Goal: Task Accomplishment & Management: Manage account settings

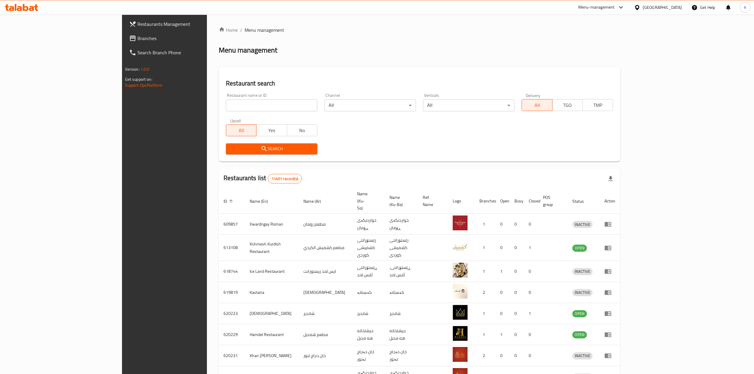
click at [226, 96] on div "Restaurant name or ID Restaurant name or ID" at bounding box center [271, 102] width 91 height 18
click at [226, 105] on input "search" at bounding box center [271, 105] width 91 height 12
type input "tarwika re"
click button "Search" at bounding box center [271, 148] width 91 height 11
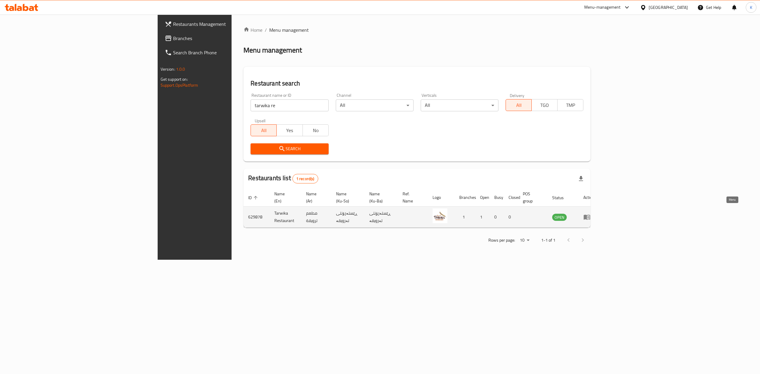
click at [594, 213] on link "enhanced table" at bounding box center [588, 216] width 11 height 7
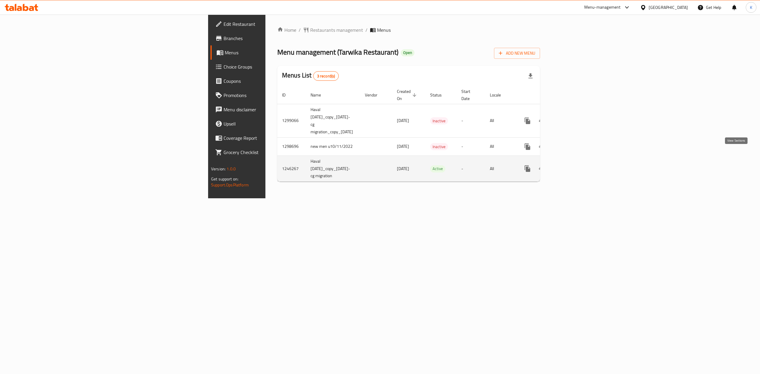
click at [577, 161] on link "enhanced table" at bounding box center [570, 168] width 14 height 14
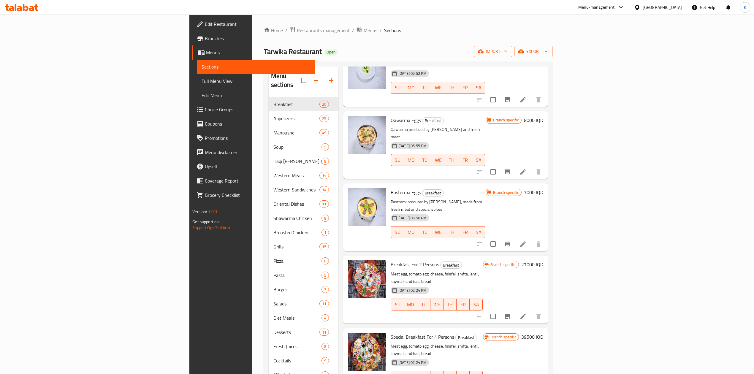
scroll to position [928, 0]
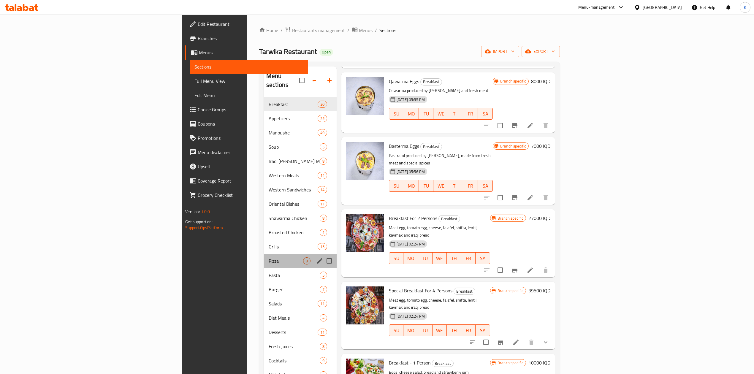
click at [264, 254] on div "Pizza 8" at bounding box center [300, 261] width 73 height 14
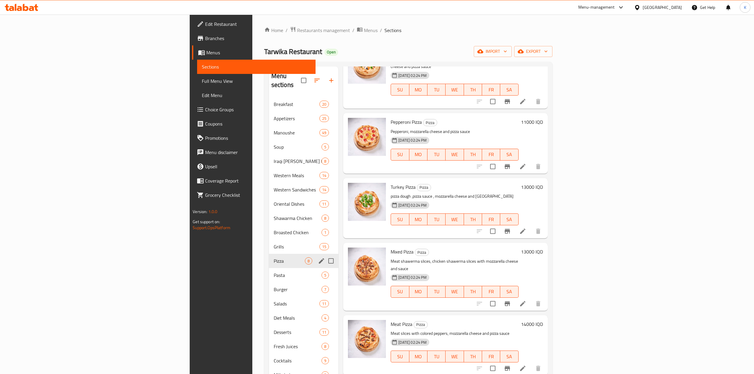
scroll to position [159, 0]
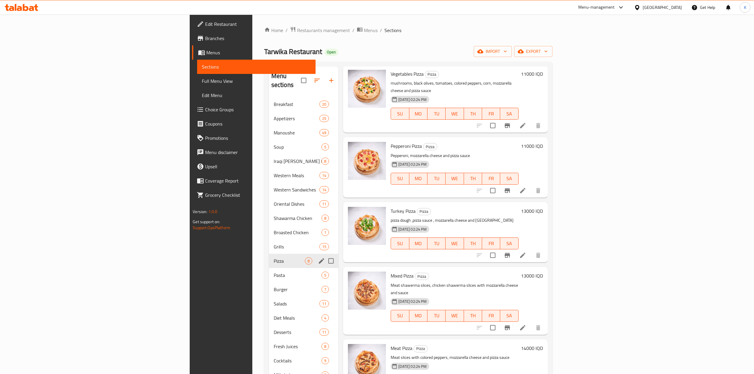
click at [274, 243] on span "Grills" at bounding box center [297, 246] width 46 height 7
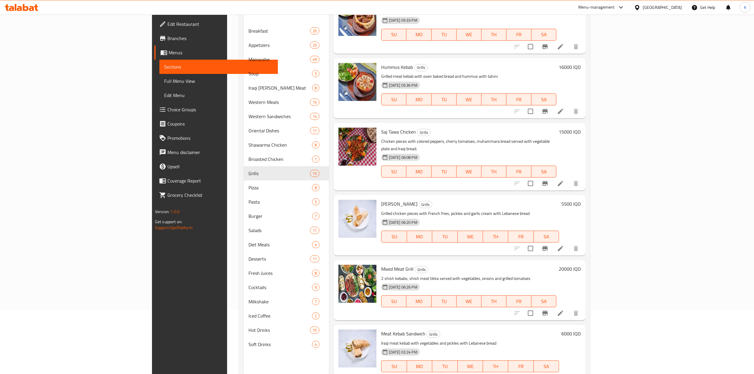
scroll to position [83, 0]
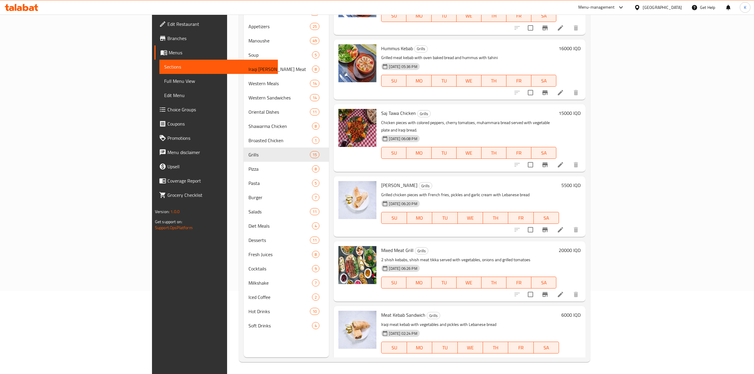
click at [569, 360] on li at bounding box center [560, 365] width 17 height 11
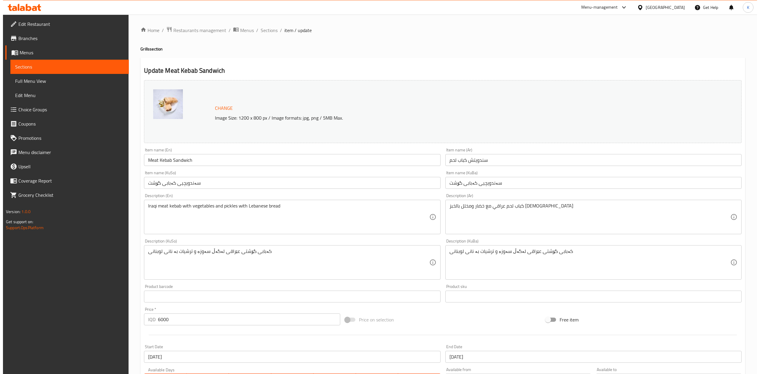
scroll to position [122, 0]
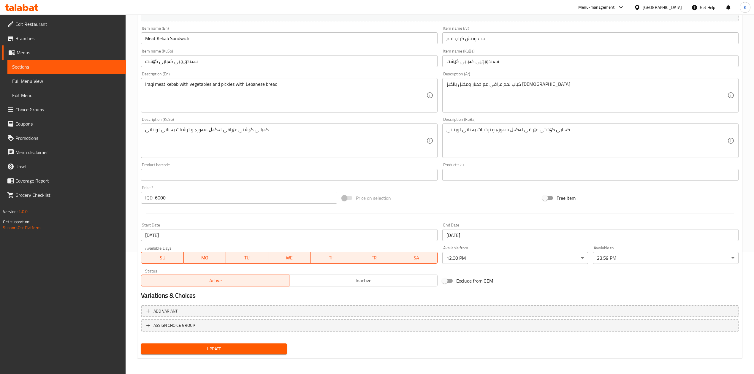
click at [572, 252] on body "​ Menu-management [GEOGRAPHIC_DATA] Get Help K Edit Restaurant Branches Menus S…" at bounding box center [377, 72] width 754 height 359
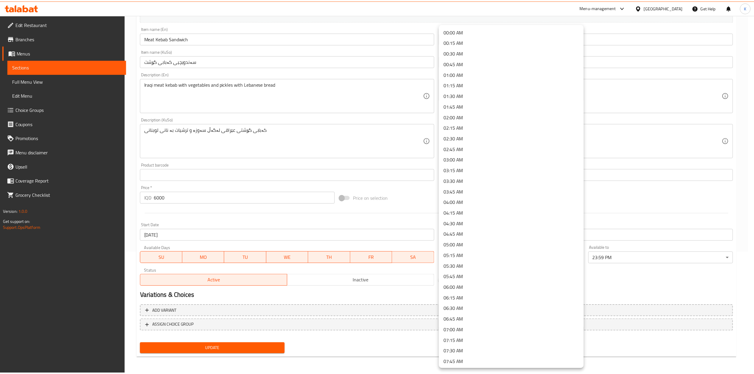
scroll to position [348, 0]
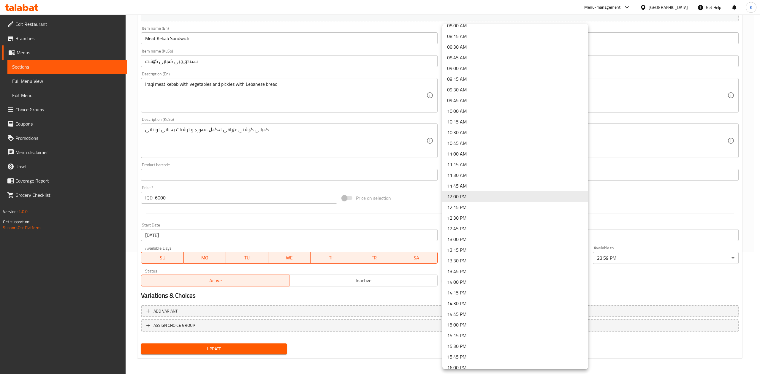
click at [354, 237] on div at bounding box center [380, 187] width 760 height 374
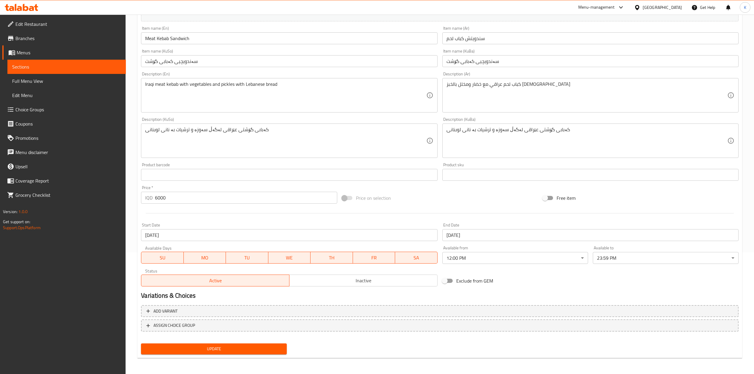
click at [329, 234] on div "00:00 AM 00:15 AM 00:30 AM 00:45 AM 01:00 AM 01:15 AM 01:30 AM 01:45 AM 02:00 A…" at bounding box center [377, 187] width 754 height 374
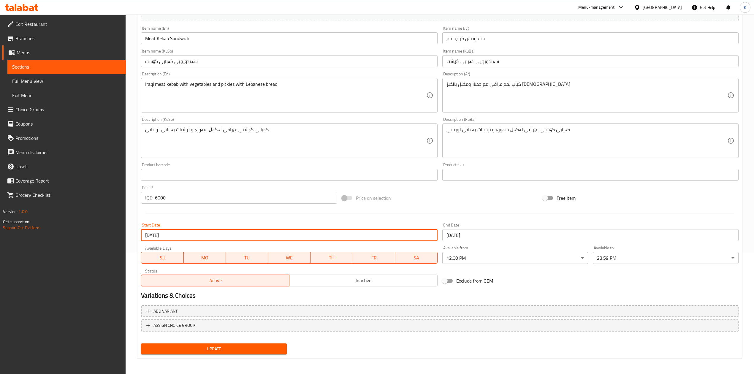
click at [306, 235] on input "[DATE]" at bounding box center [289, 235] width 296 height 12
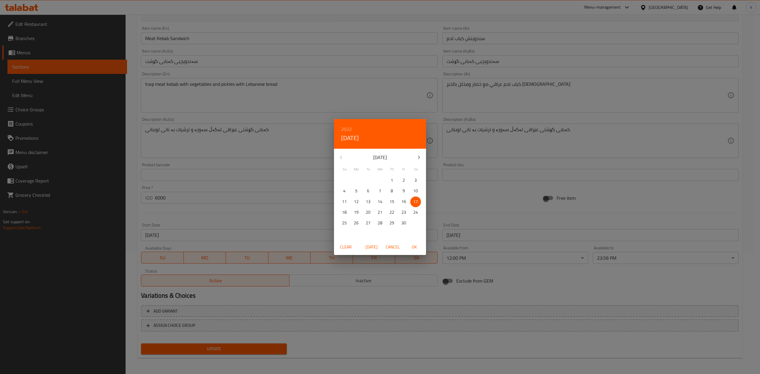
click at [342, 244] on span "Clear" at bounding box center [346, 246] width 14 height 7
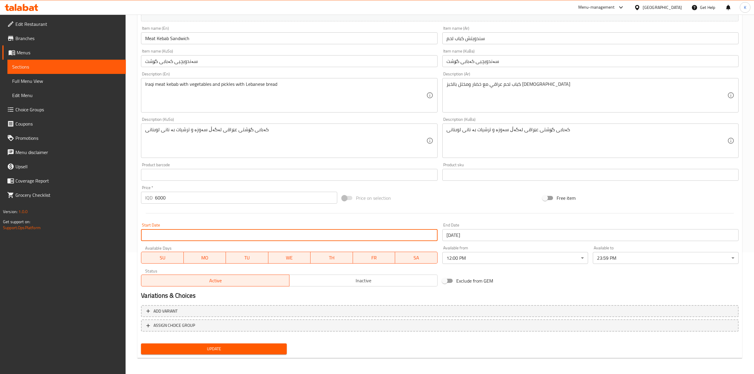
click at [457, 237] on input "[DATE]" at bounding box center [590, 235] width 296 height 12
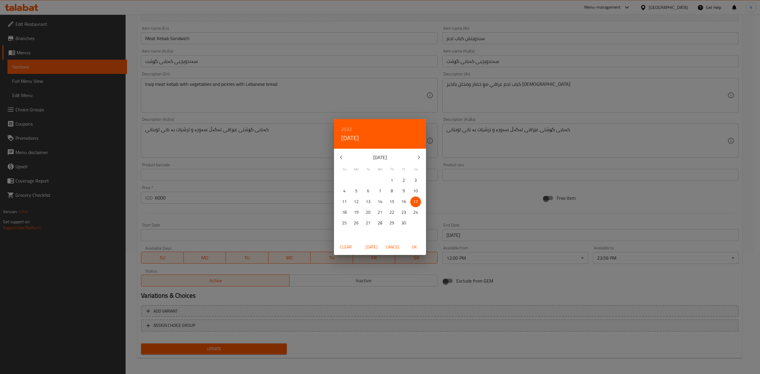
click at [344, 246] on span "Clear" at bounding box center [346, 246] width 14 height 7
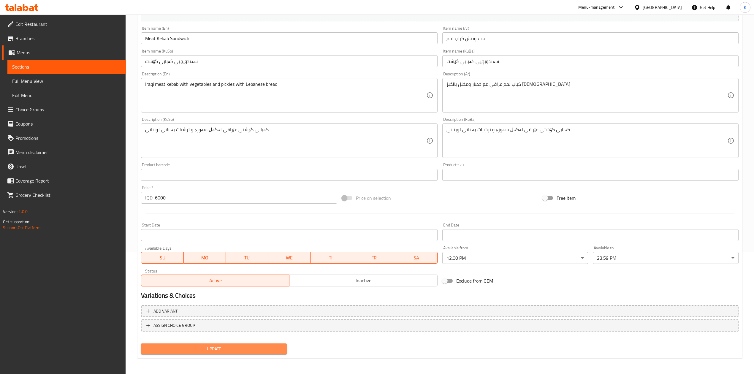
click at [254, 348] on span "Update" at bounding box center [214, 348] width 136 height 7
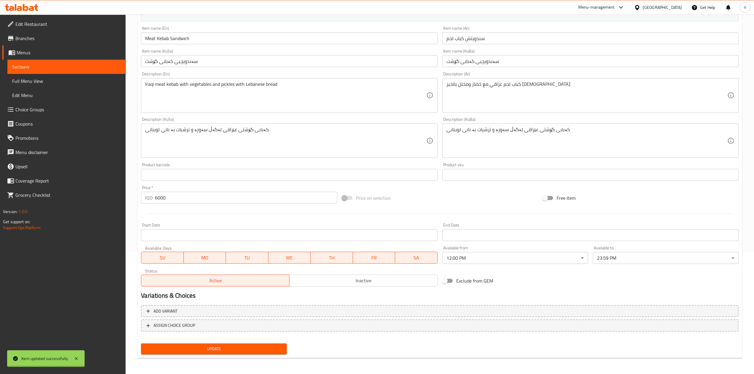
scroll to position [0, 0]
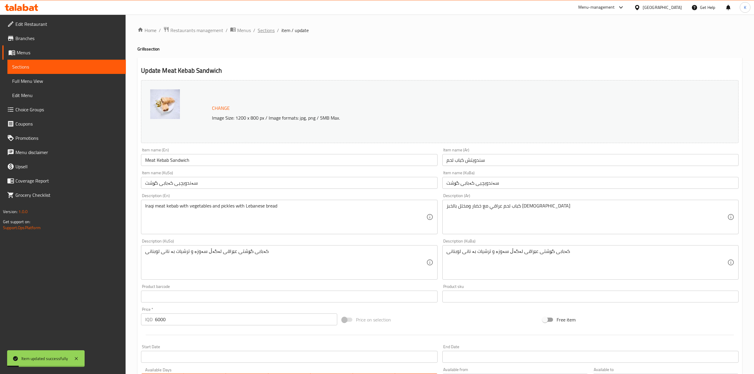
click at [272, 28] on span "Sections" at bounding box center [266, 30] width 17 height 7
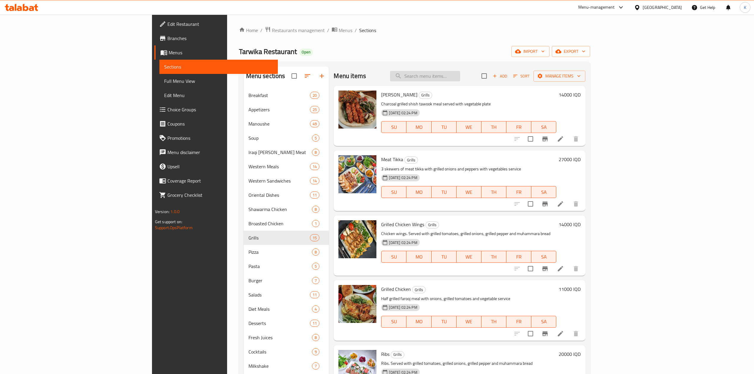
click at [460, 79] on input "search" at bounding box center [425, 76] width 70 height 10
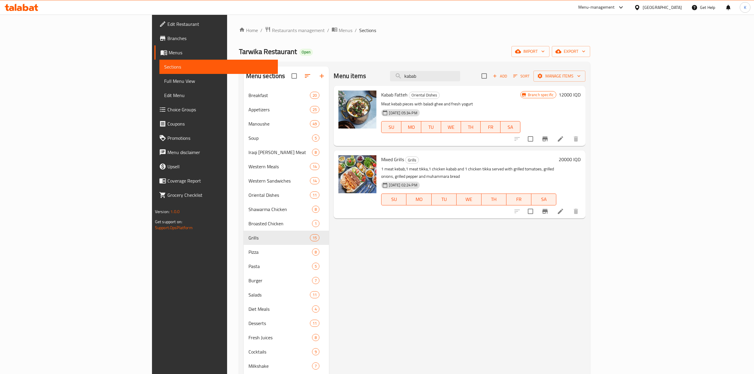
type input "kabab"
click at [614, 6] on div "Menu-management" at bounding box center [596, 7] width 36 height 7
click at [607, 44] on div "Agent Campaigns Center" at bounding box center [595, 40] width 54 height 14
